Goal: Use online tool/utility: Utilize a website feature to perform a specific function

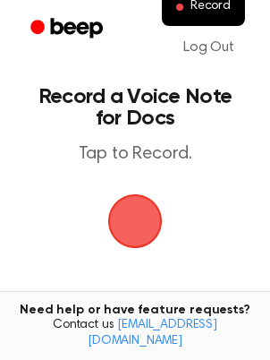
click at [138, 214] on span "button" at bounding box center [135, 221] width 50 height 50
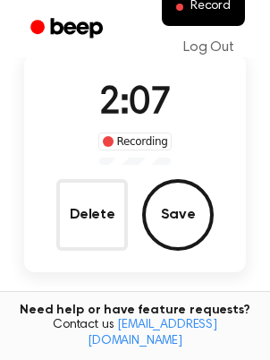
scroll to position [123, 0]
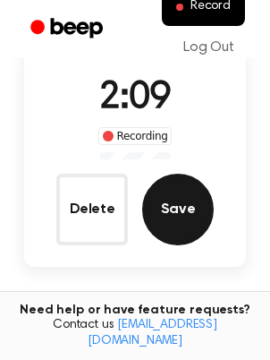
click at [180, 212] on button "Save" at bounding box center [178, 209] width 72 height 72
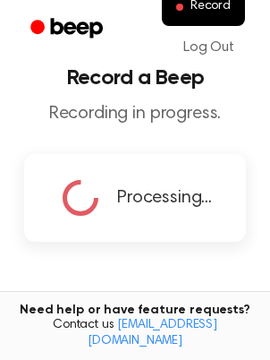
scroll to position [0, 0]
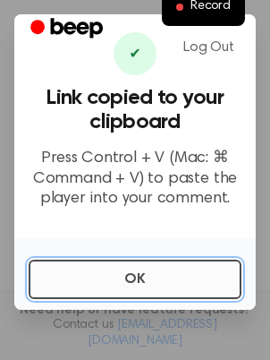
click at [131, 265] on button "OK" at bounding box center [135, 278] width 213 height 39
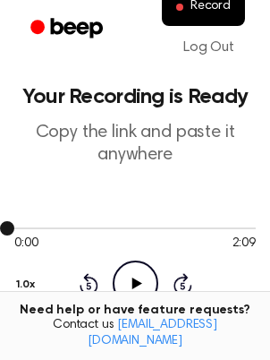
click at [232, 225] on div at bounding box center [134, 227] width 241 height 14
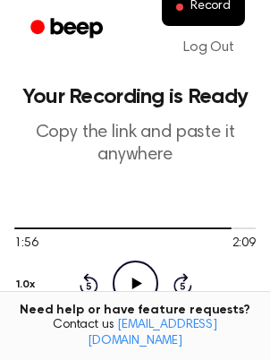
click at [148, 274] on icon "Play Audio" at bounding box center [136, 283] width 46 height 46
click at [240, 227] on div at bounding box center [134, 228] width 241 height 2
click at [141, 287] on icon "Pause Audio" at bounding box center [136, 283] width 46 height 46
